Goal: Task Accomplishment & Management: Complete application form

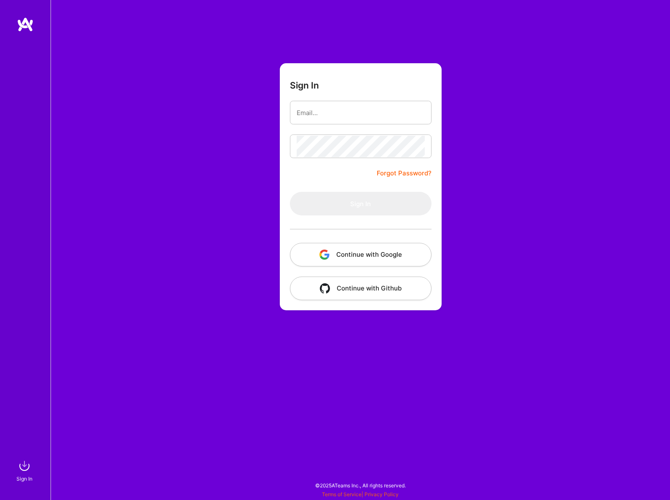
click at [371, 124] on form "Sign In Forgot Password? Sign In Continue with Google Continue with Github" at bounding box center [361, 186] width 162 height 247
click at [371, 110] on input "email" at bounding box center [361, 112] width 128 height 21
type input "[PERSON_NAME][EMAIL_ADDRESS][PERSON_NAME][DOMAIN_NAME]"
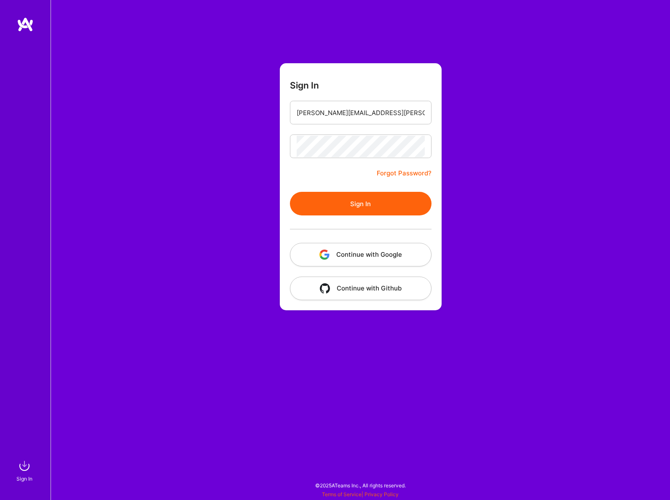
click at [325, 201] on button "Sign In" at bounding box center [361, 204] width 142 height 24
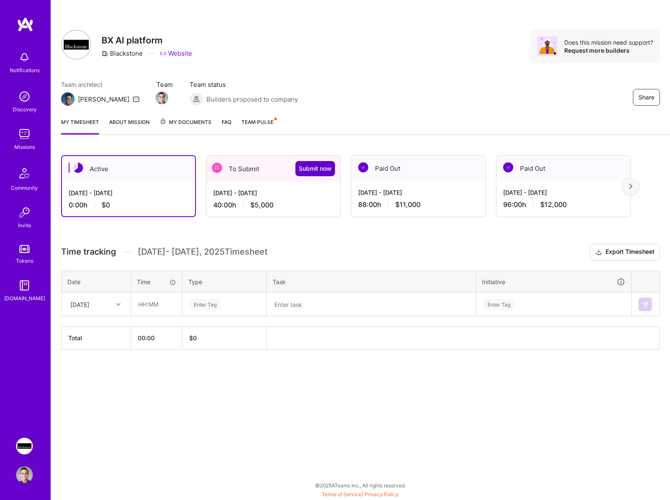
click at [306, 170] on span "Submit now" at bounding box center [315, 168] width 33 height 8
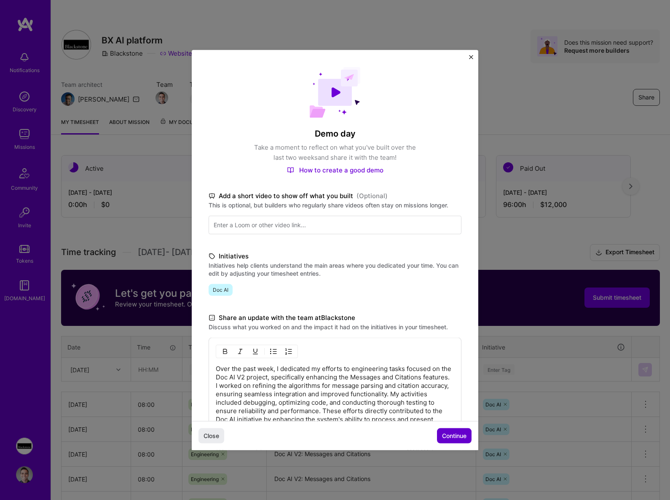
click at [460, 431] on span "Continue" at bounding box center [454, 435] width 24 height 8
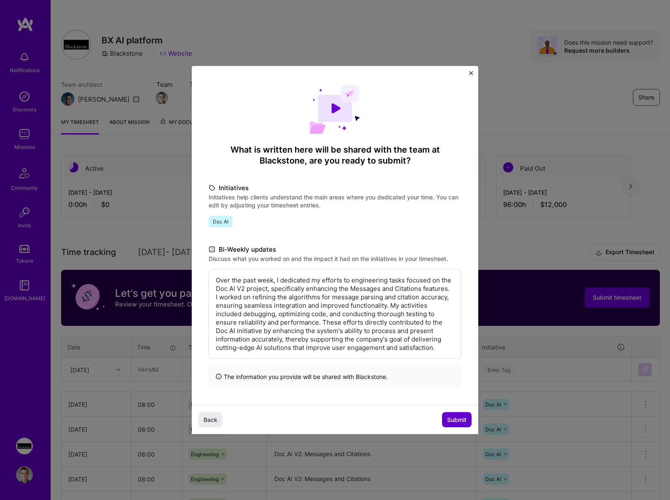
click at [452, 416] on span "Submit" at bounding box center [456, 419] width 19 height 8
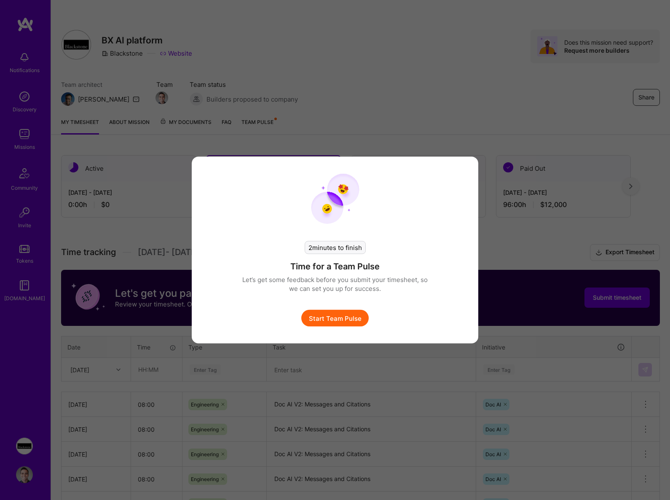
click at [350, 312] on button "Start Team Pulse" at bounding box center [334, 318] width 67 height 17
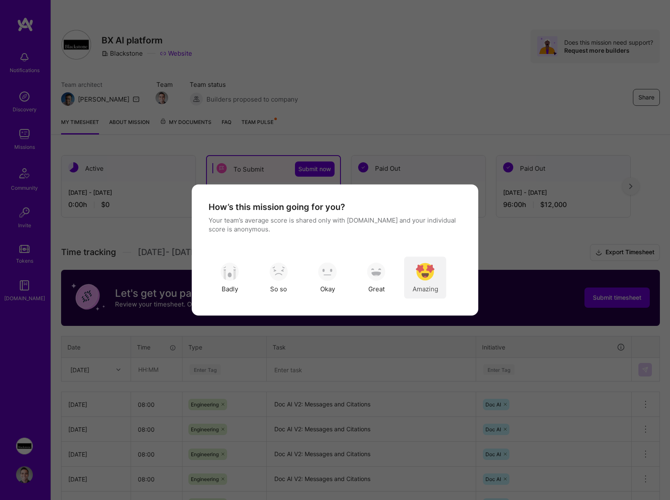
click at [427, 290] on span "Amazing" at bounding box center [426, 288] width 26 height 9
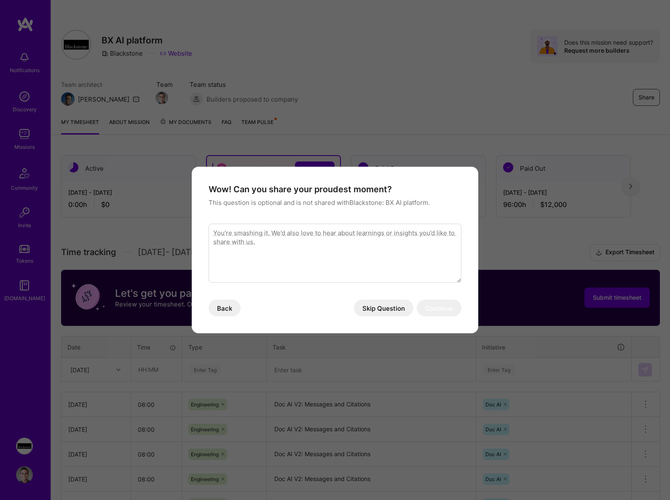
click at [389, 310] on button "Skip Question" at bounding box center [383, 308] width 59 height 17
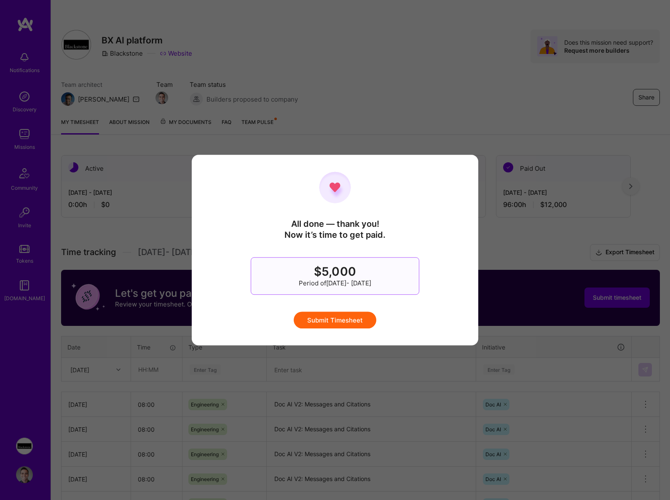
click at [349, 319] on button "Submit Timesheet" at bounding box center [335, 320] width 83 height 17
